Goal: Information Seeking & Learning: Check status

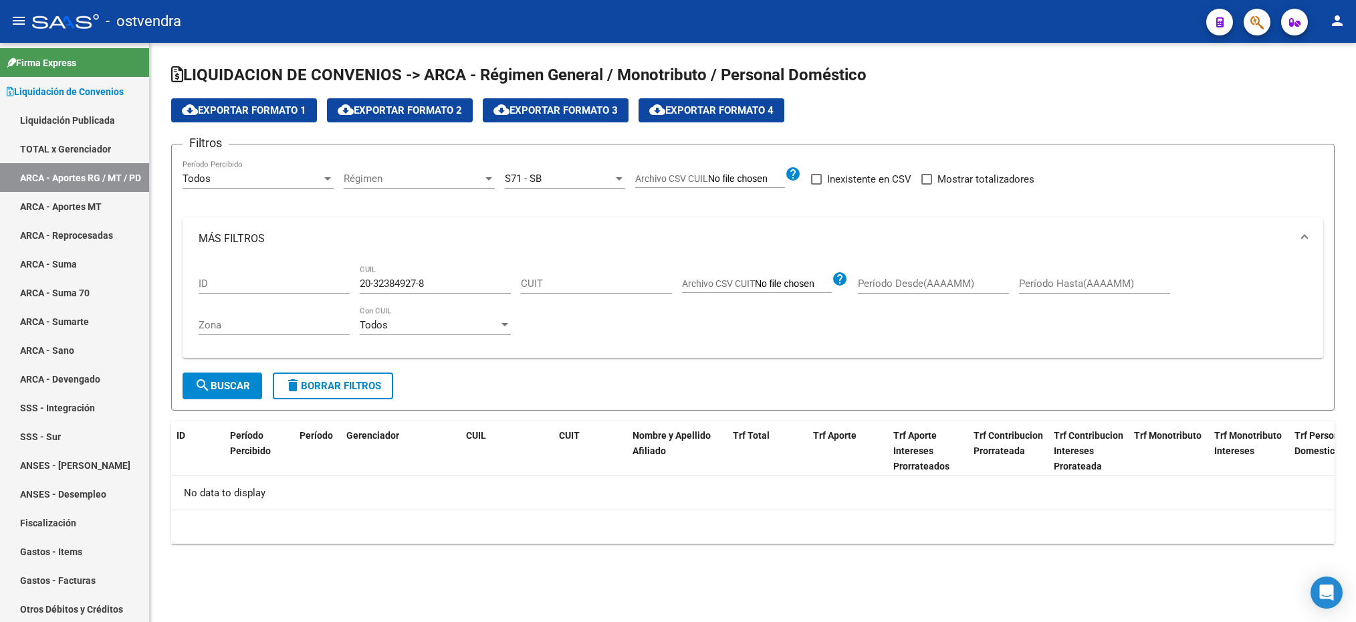
click at [510, 171] on div "S71 - SB Seleccionar Gerenciador" at bounding box center [565, 174] width 120 height 29
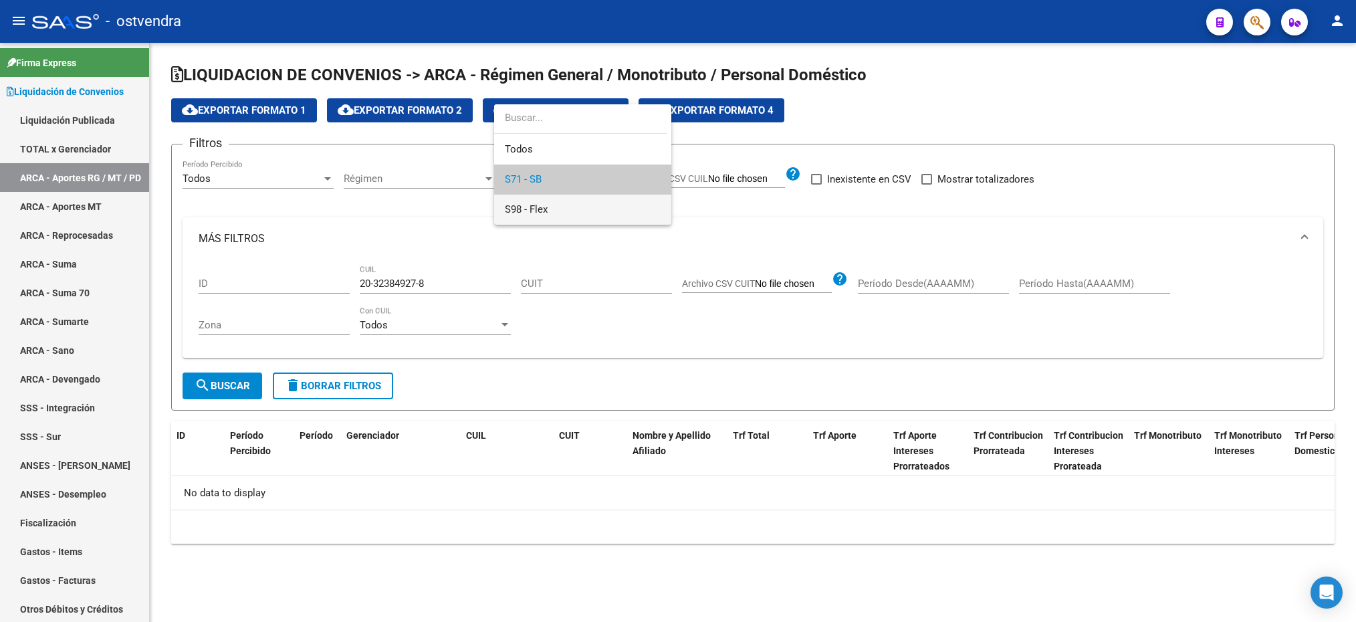
click at [551, 209] on span "S98 - Flex" at bounding box center [583, 210] width 156 height 30
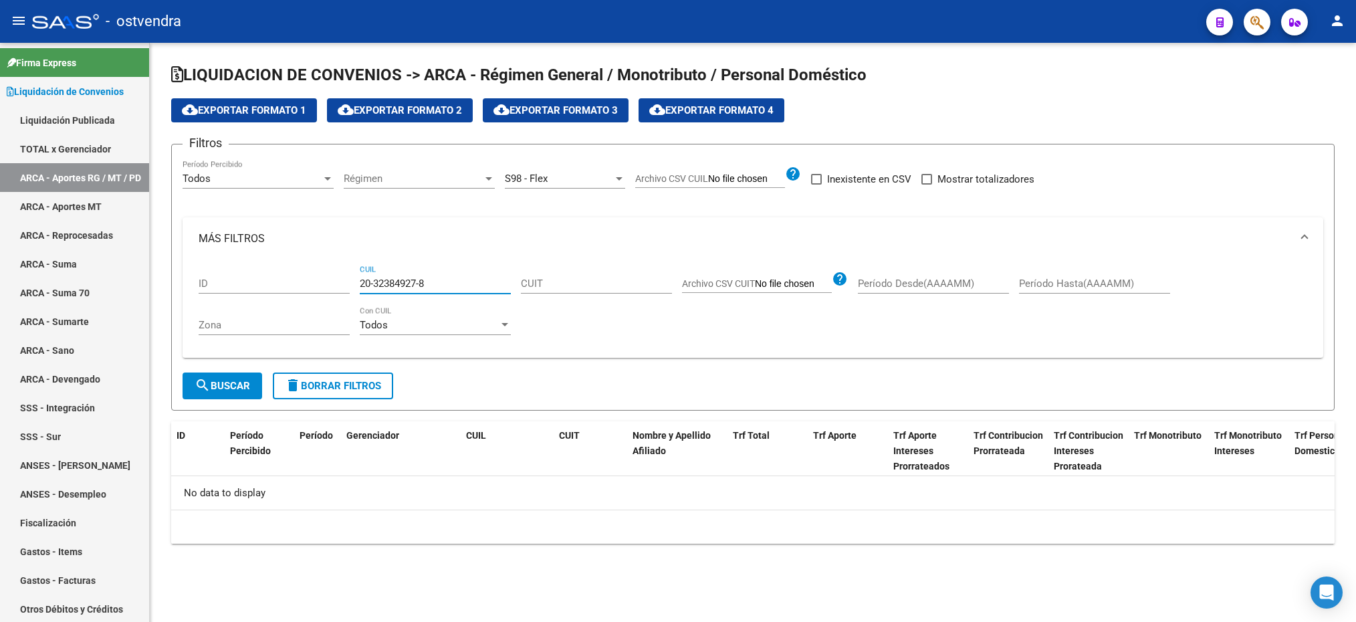
drag, startPoint x: 456, startPoint y: 283, endPoint x: 349, endPoint y: 273, distance: 107.4
click at [349, 273] on div "ID 20-32384927-8 CUIL CUIT Archivo CSV CUIT help Período Desde(AAAAMM) Período …" at bounding box center [753, 304] width 1108 height 88
paste input "45627421-9"
type input "20-45627421-9"
click at [247, 384] on span "search Buscar" at bounding box center [222, 386] width 55 height 12
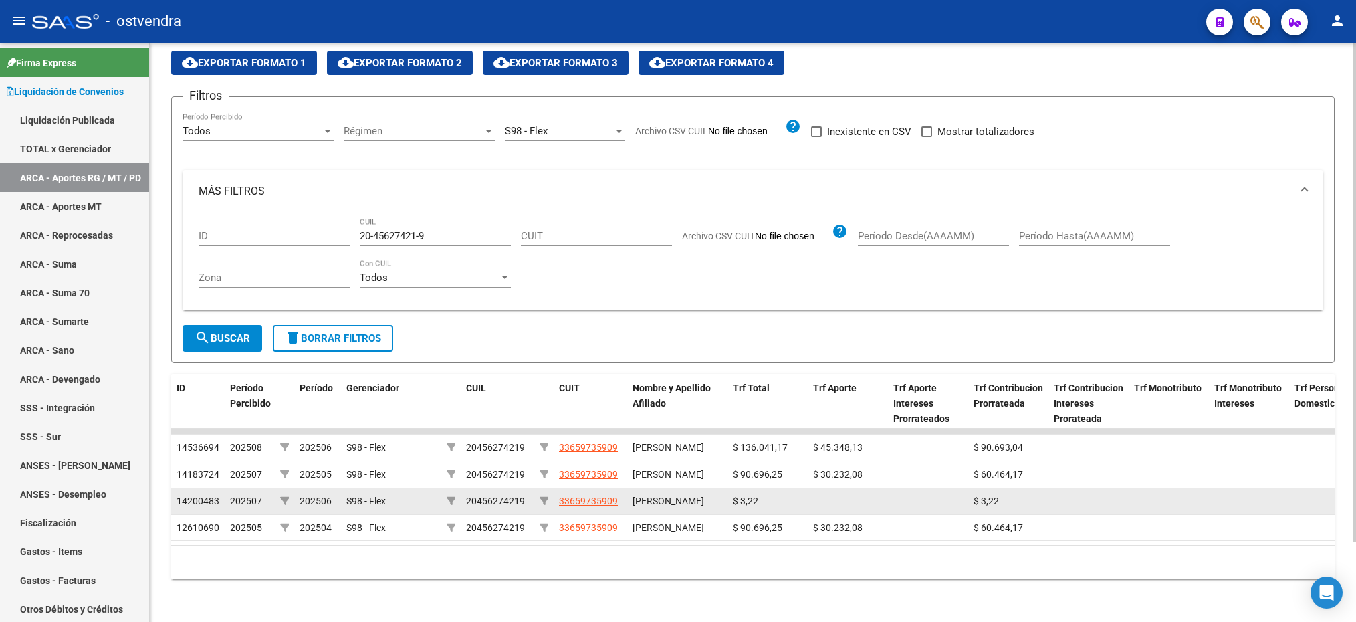
scroll to position [92, 0]
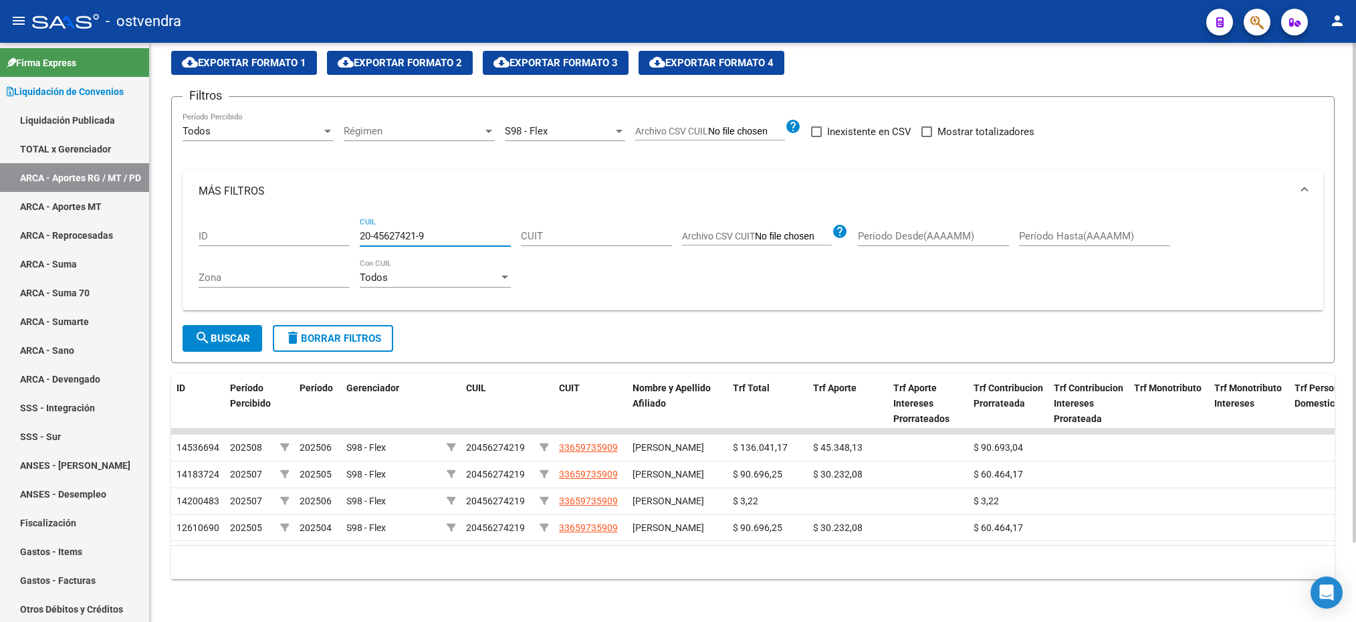
drag, startPoint x: 360, startPoint y: 193, endPoint x: 426, endPoint y: 191, distance: 66.2
click at [426, 230] on input "20-45627421-9" at bounding box center [435, 236] width 151 height 12
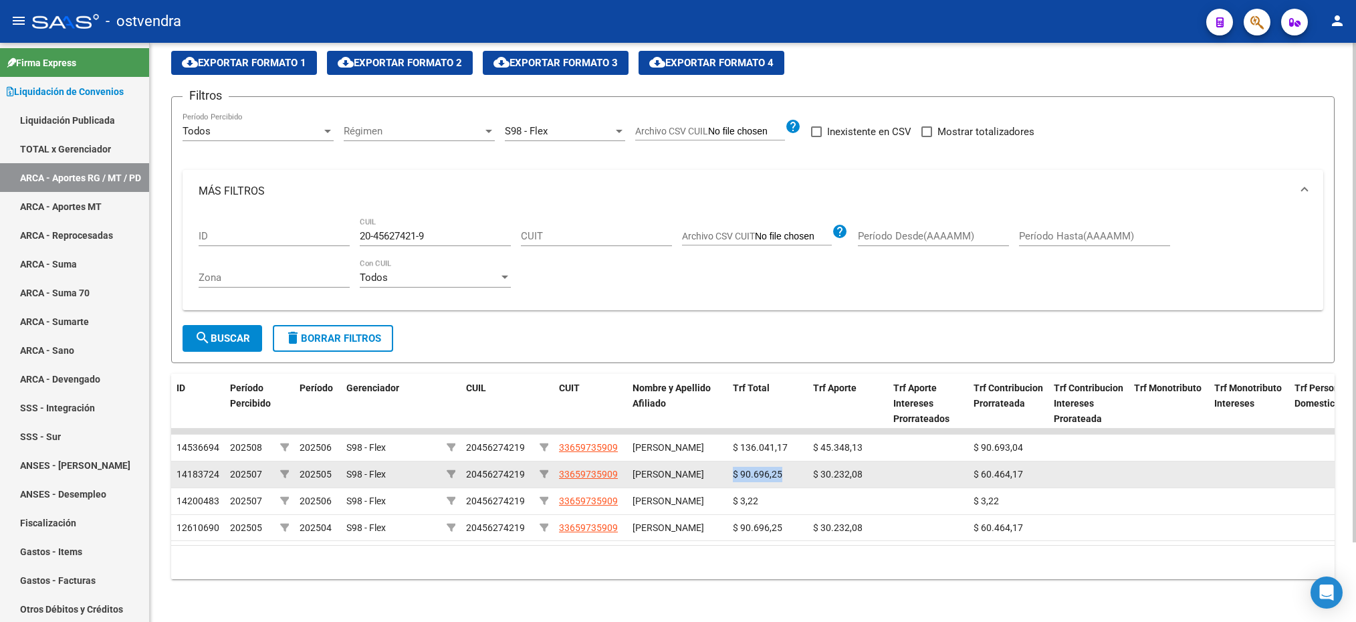
drag, startPoint x: 734, startPoint y: 439, endPoint x: 790, endPoint y: 440, distance: 56.2
click at [790, 467] on div "$ 90.696,25" at bounding box center [768, 474] width 70 height 15
drag, startPoint x: 790, startPoint y: 440, endPoint x: 761, endPoint y: 446, distance: 30.0
copy span "$ 90.696,25"
